Goal: Transaction & Acquisition: Subscribe to service/newsletter

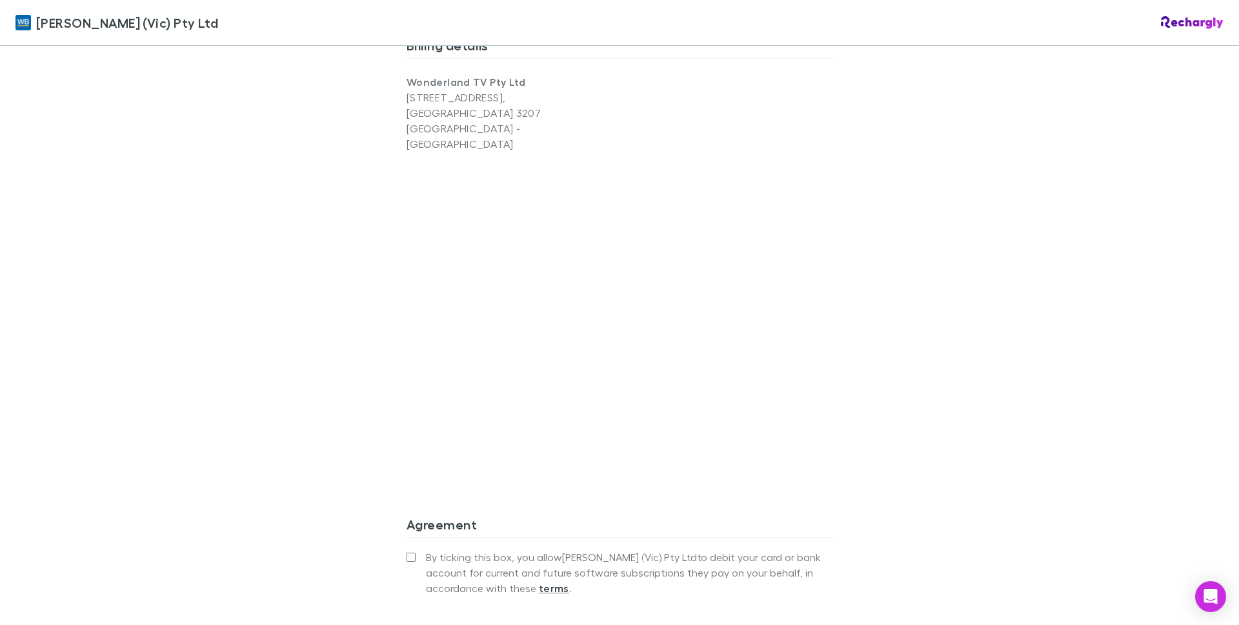
scroll to position [1043, 0]
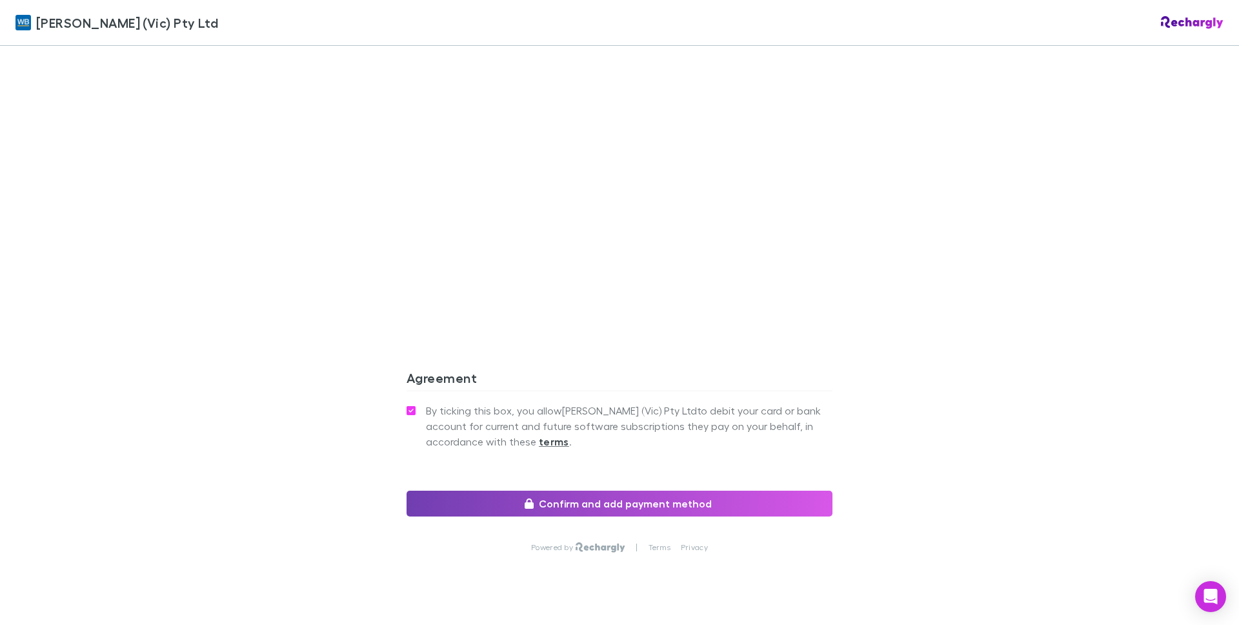
click at [592, 490] on button "Confirm and add payment method" at bounding box center [620, 503] width 426 height 26
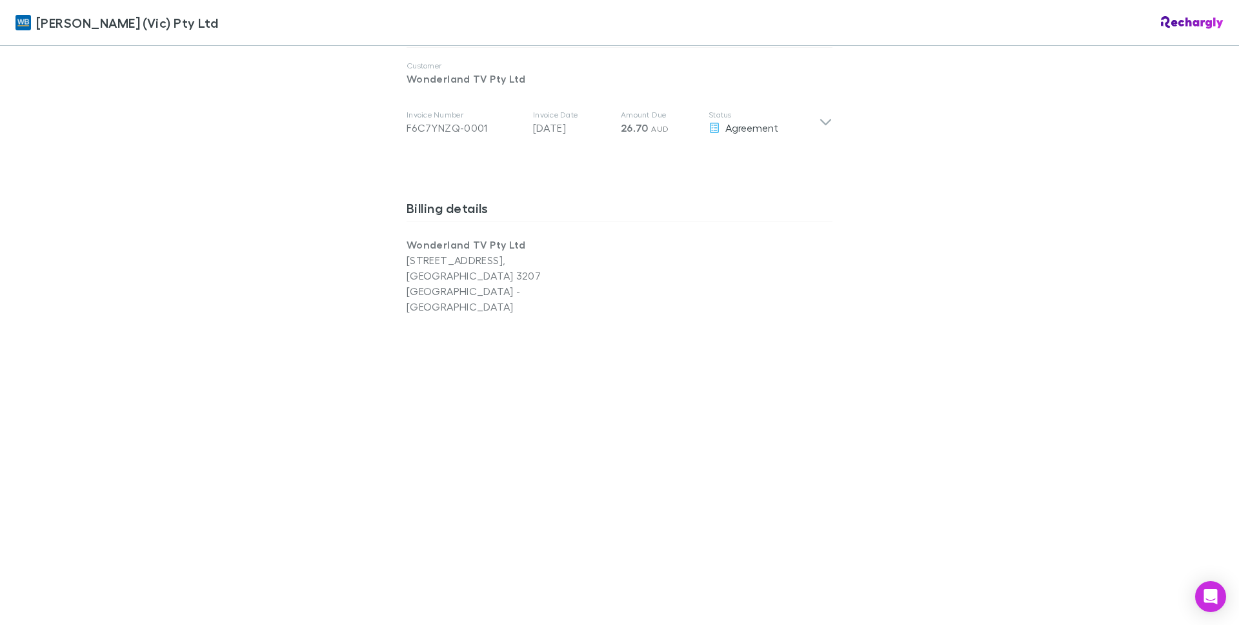
scroll to position [623, 0]
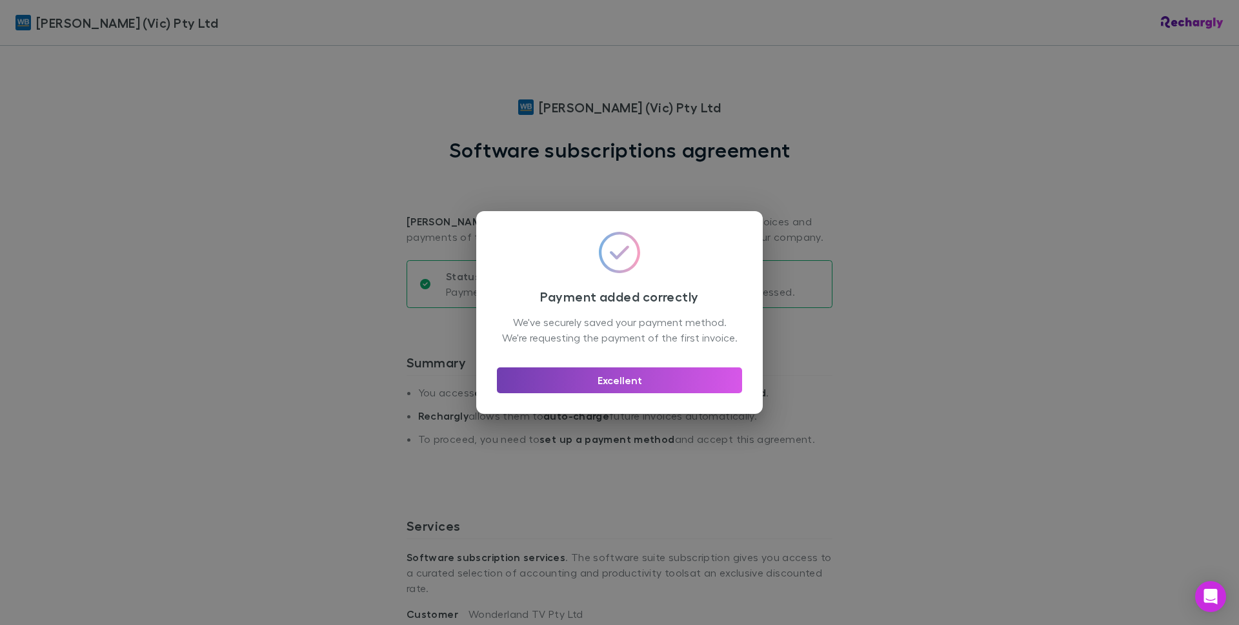
click at [621, 393] on button "Excellent" at bounding box center [619, 380] width 245 height 26
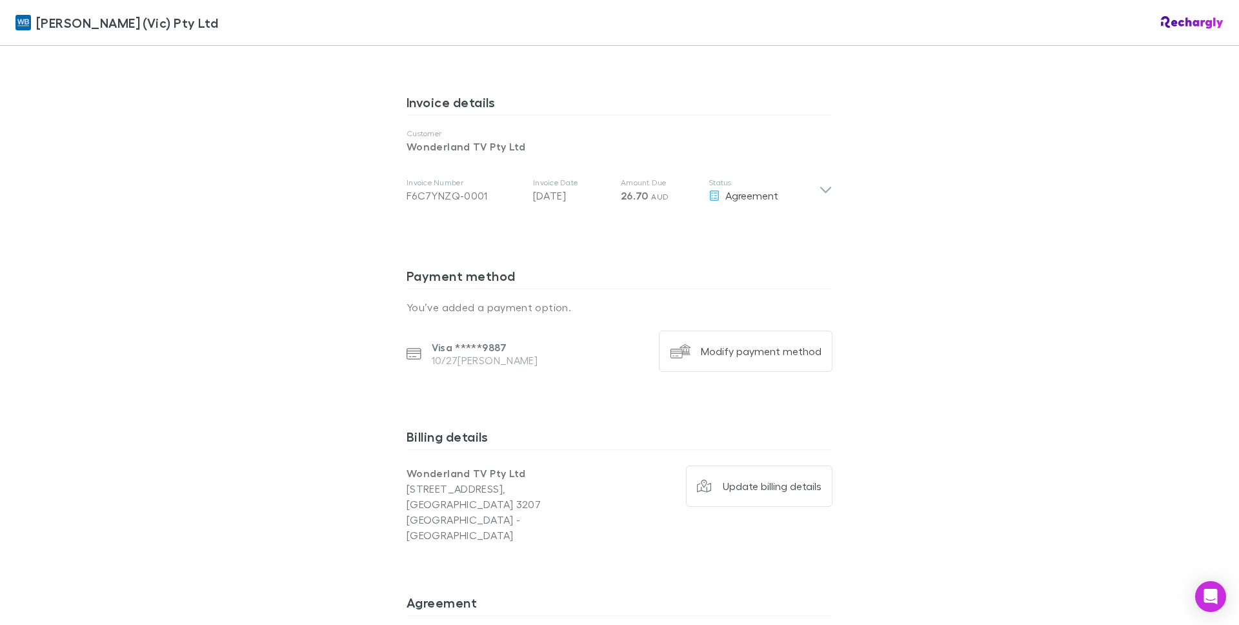
scroll to position [843, 0]
